Goal: Information Seeking & Learning: Learn about a topic

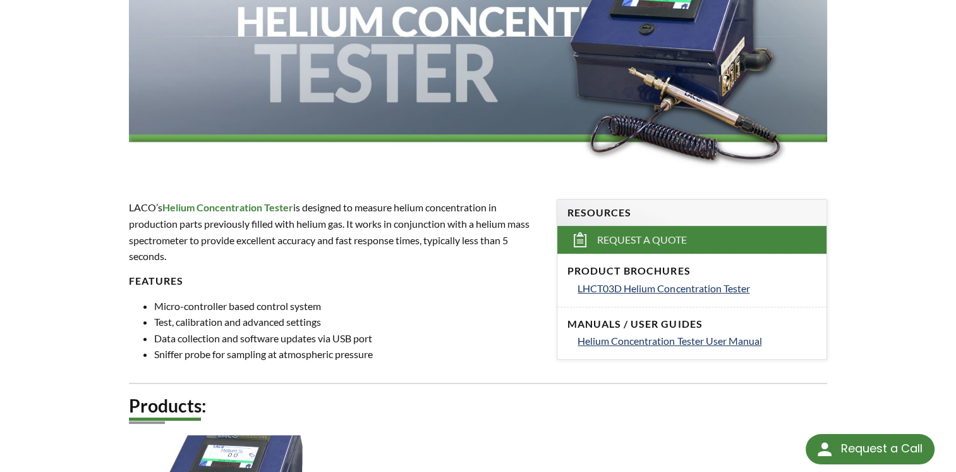
scroll to position [254, 0]
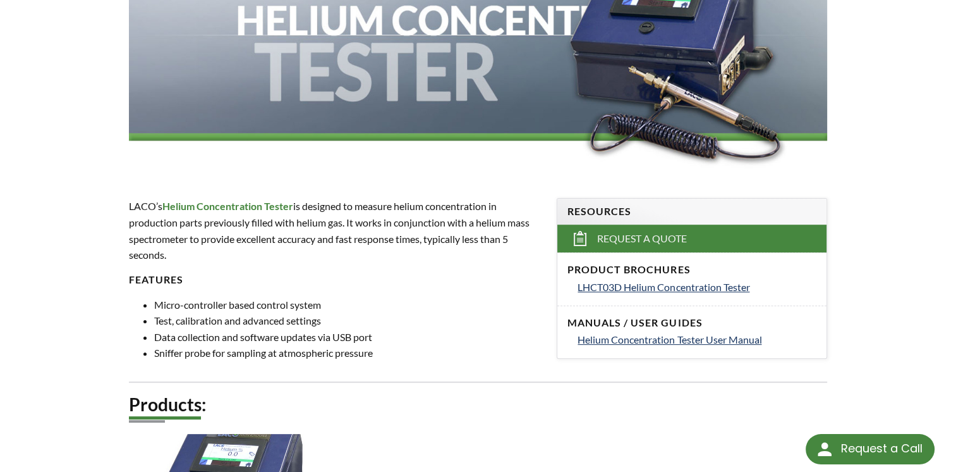
select select
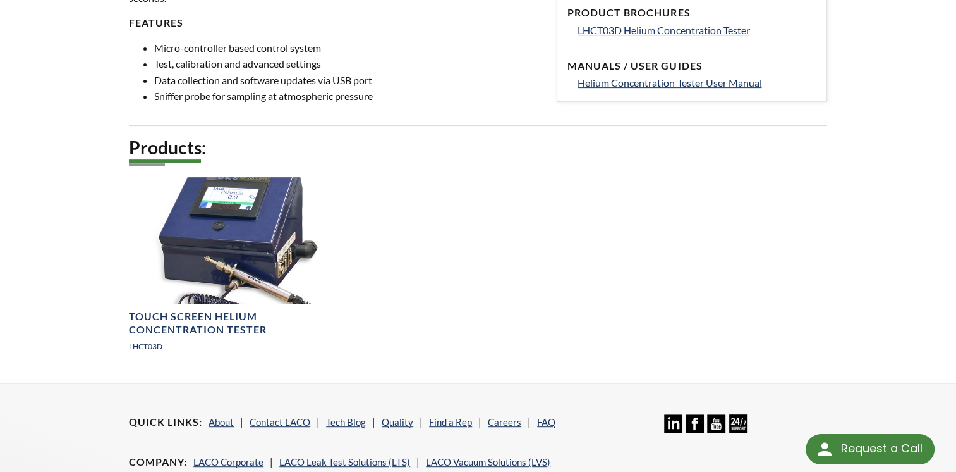
scroll to position [518, 0]
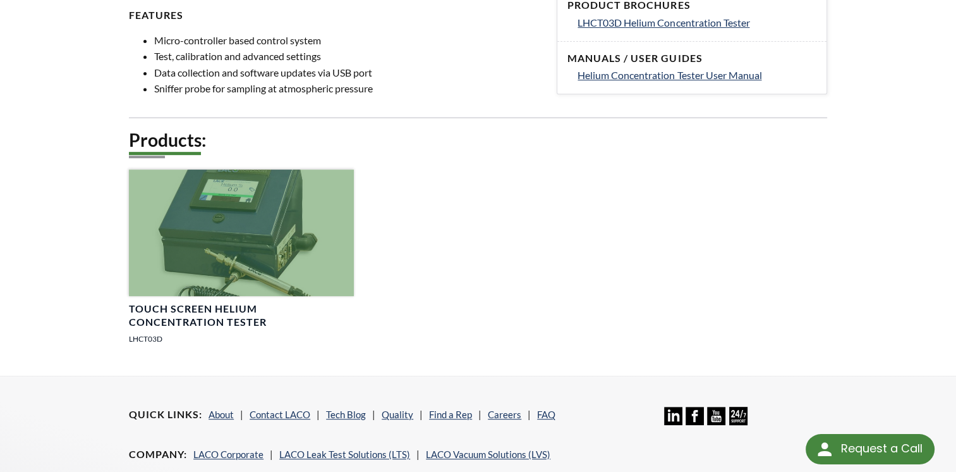
click at [231, 247] on div at bounding box center [241, 232] width 225 height 126
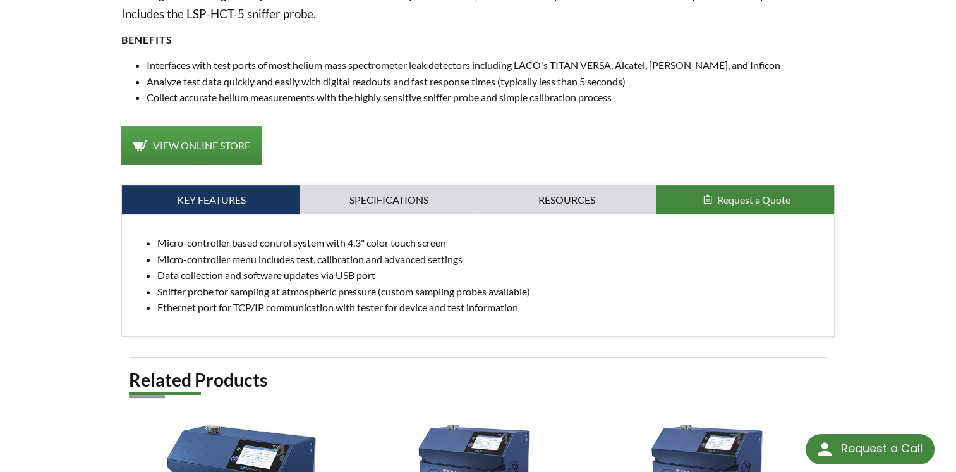
scroll to position [504, 0]
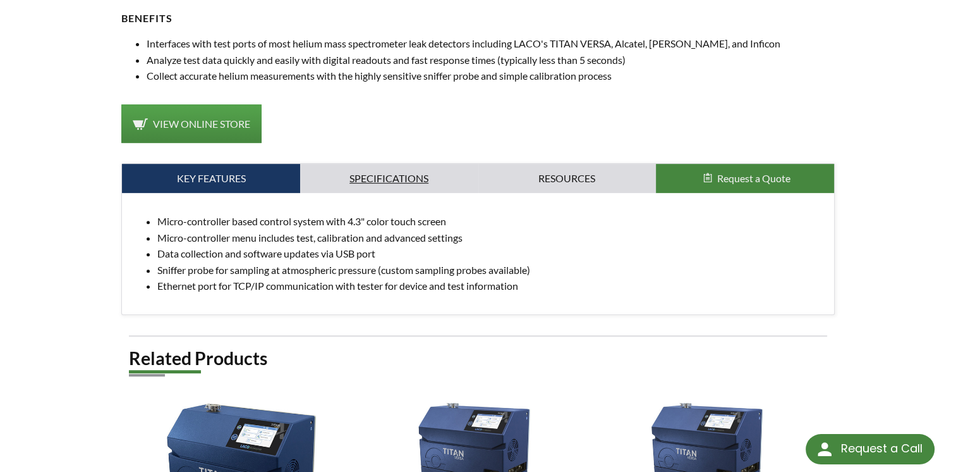
click at [373, 173] on link "Specifications" at bounding box center [389, 178] width 178 height 29
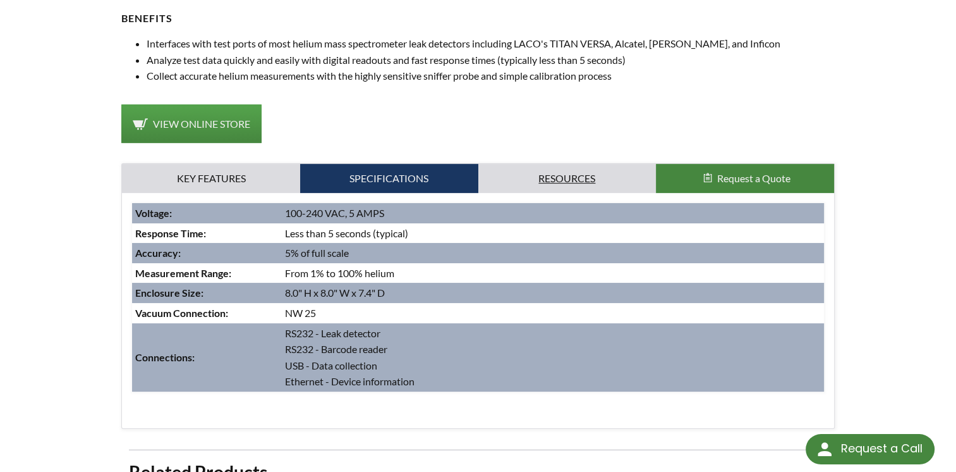
click at [570, 164] on link "Resources" at bounding box center [568, 178] width 178 height 29
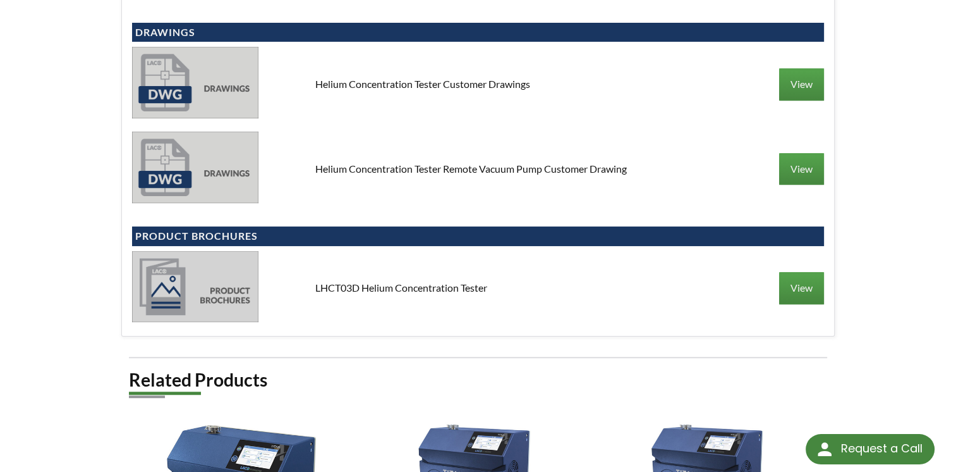
scroll to position [803, 0]
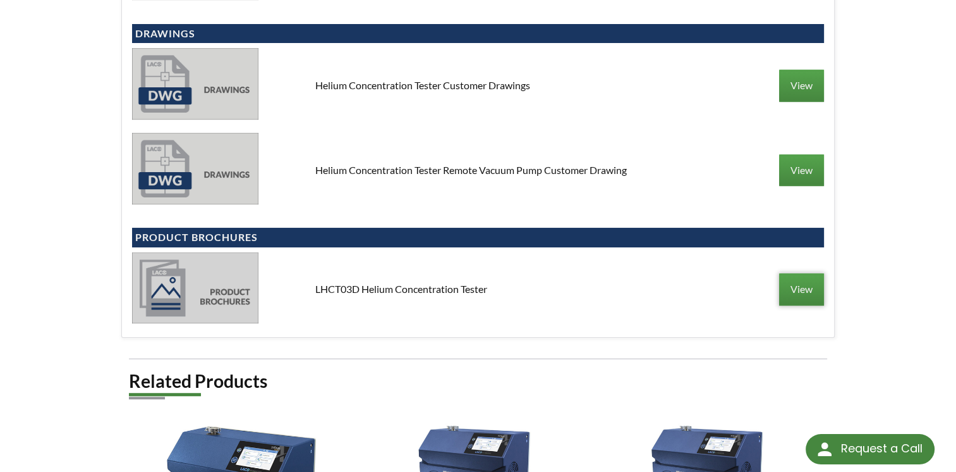
click at [801, 279] on link "View" at bounding box center [801, 289] width 45 height 32
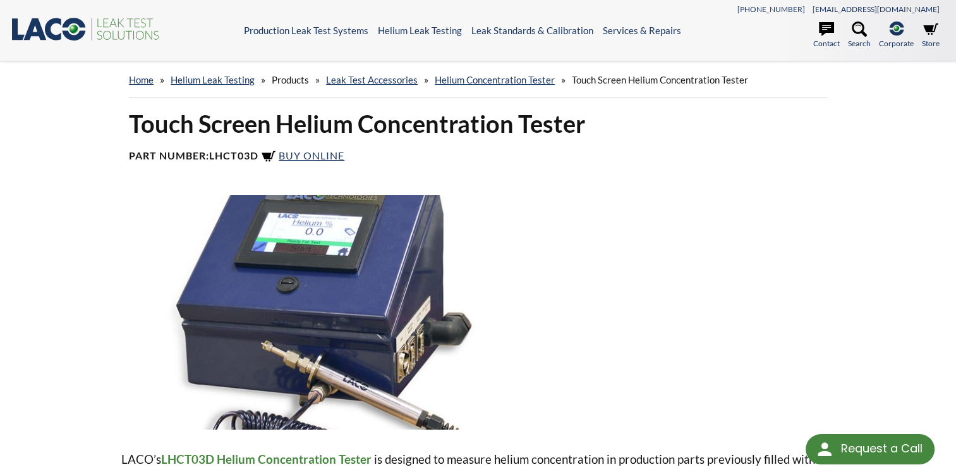
scroll to position [229, 0]
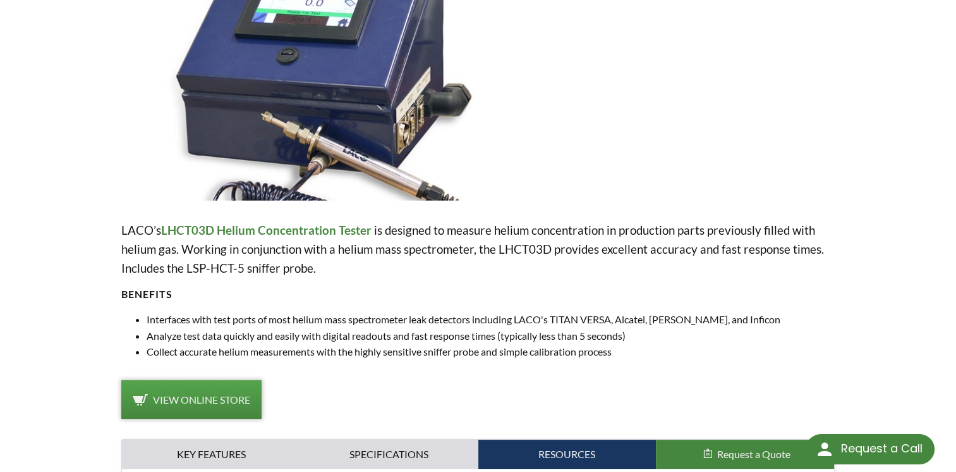
click at [191, 389] on link "View Online Store" at bounding box center [191, 399] width 140 height 39
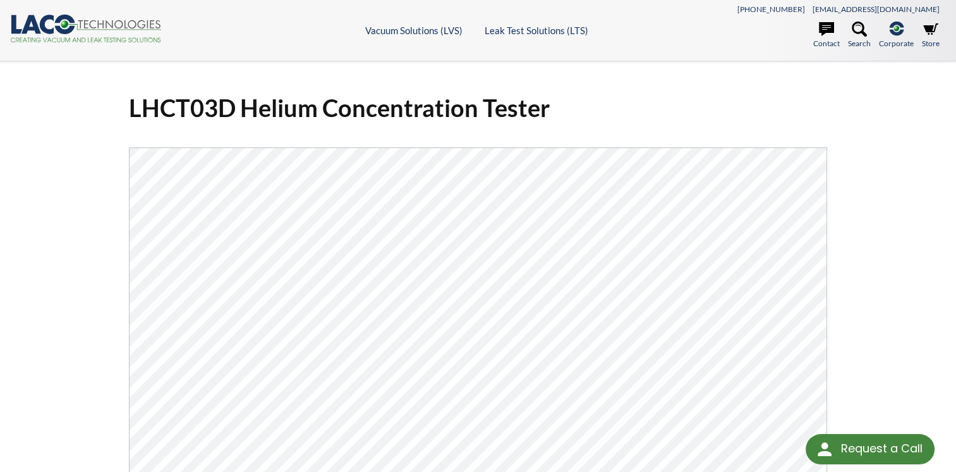
select select
